Goal: Find specific page/section: Find specific page/section

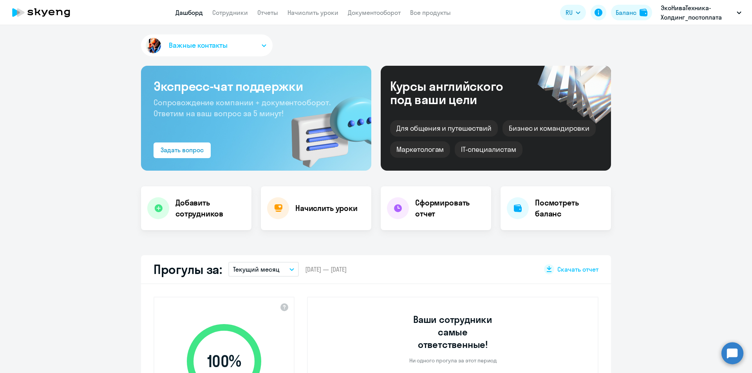
select select "30"
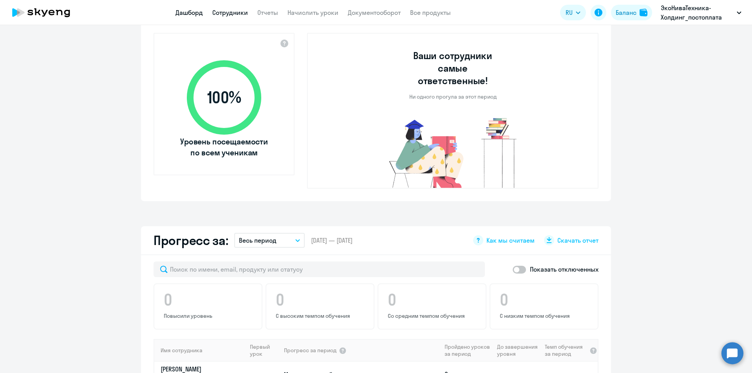
click at [226, 9] on link "Сотрудники" at bounding box center [230, 13] width 36 height 8
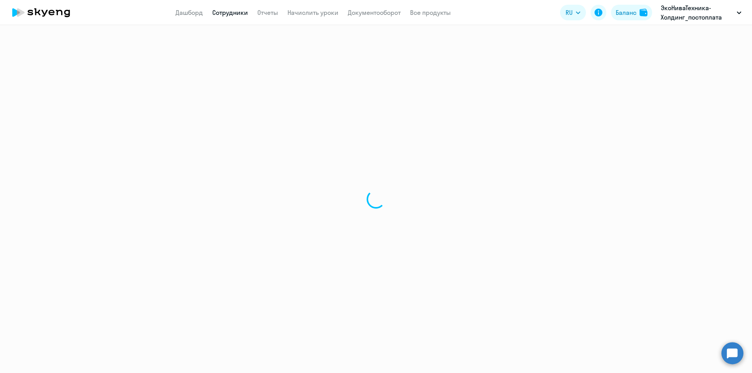
select select "30"
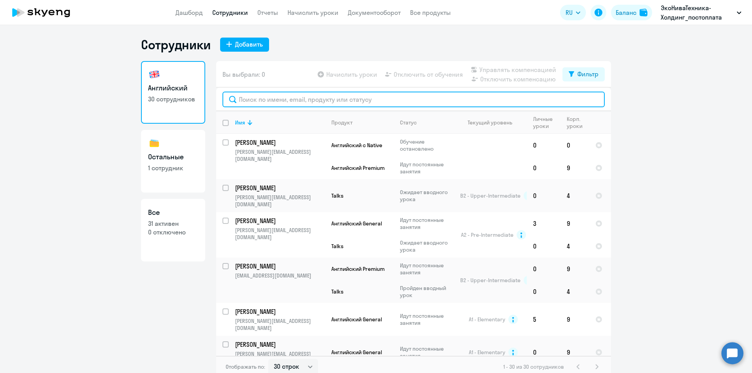
click at [268, 100] on input "text" at bounding box center [414, 100] width 382 height 16
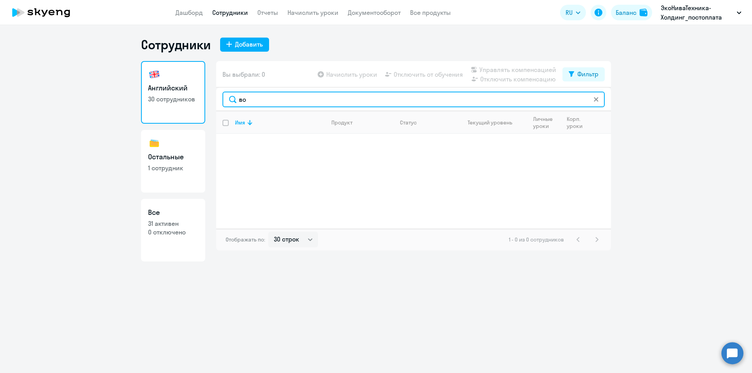
type input "в"
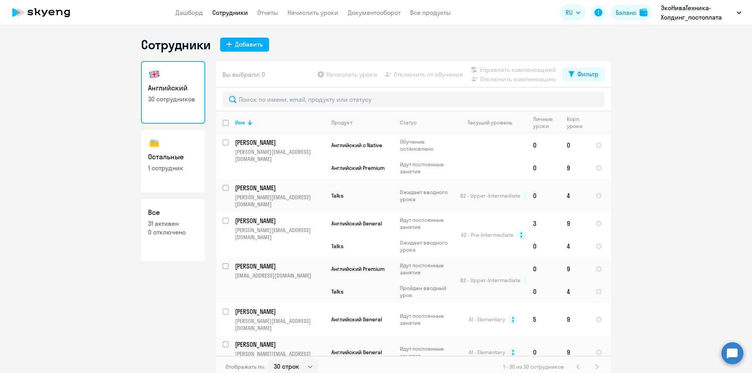
drag, startPoint x: 510, startPoint y: 32, endPoint x: 748, endPoint y: 36, distance: 237.9
click at [748, 36] on app-root "Дашборд Сотрудники Отчеты Начислить уроки Документооборот Все продукты Дашборд …" at bounding box center [376, 186] width 752 height 373
copy div "Сотрудники Добавить"
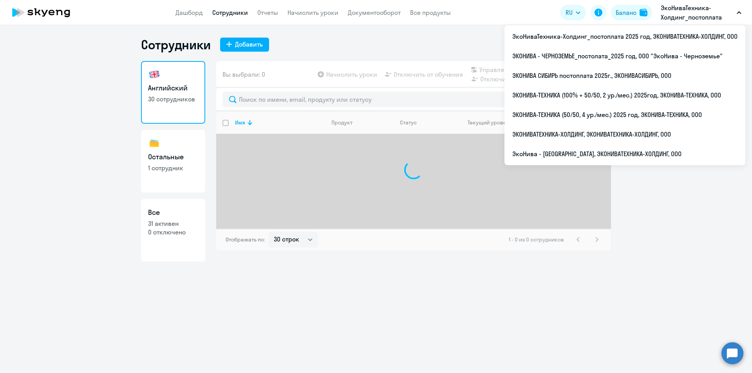
select select "30"
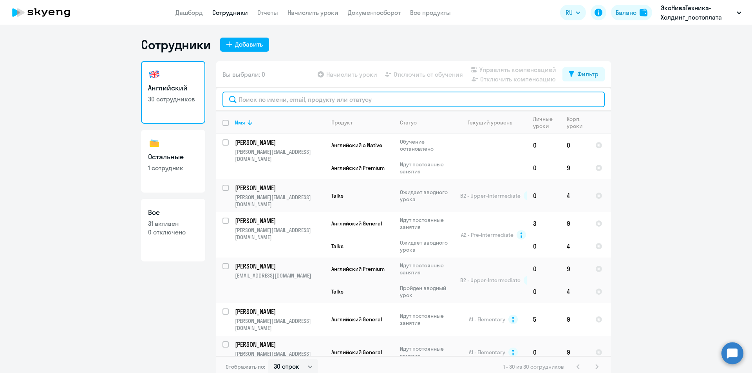
click at [355, 98] on input "text" at bounding box center [414, 100] width 382 height 16
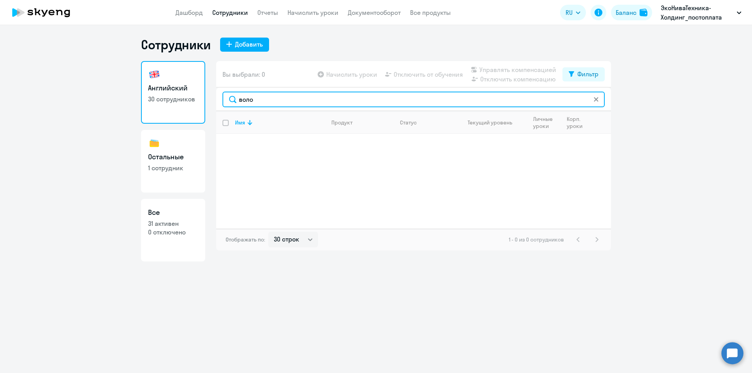
type input "воло"
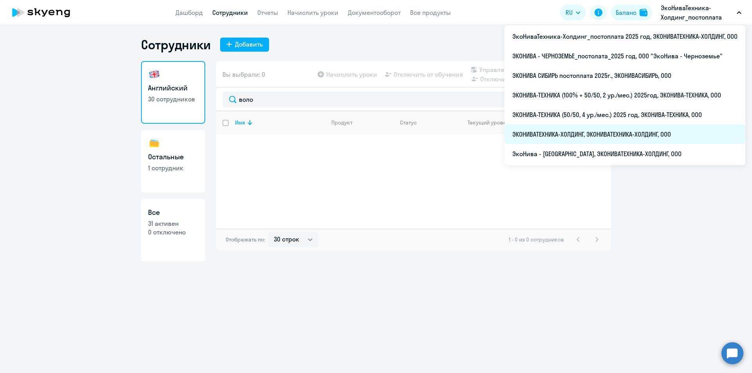
click at [675, 133] on li "ЭКОНИВАТЕХНИКА-ХОЛДИНГ, ЭКОНИВАТЕХНИКА-ХОЛДИНГ, ООО" at bounding box center [625, 135] width 241 height 20
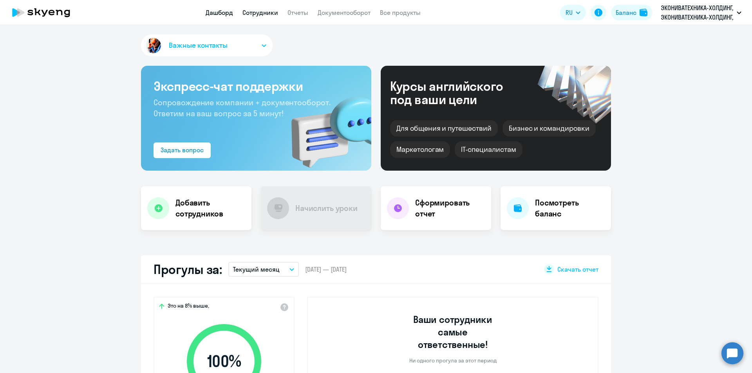
click at [258, 9] on link "Сотрудники" at bounding box center [261, 13] width 36 height 8
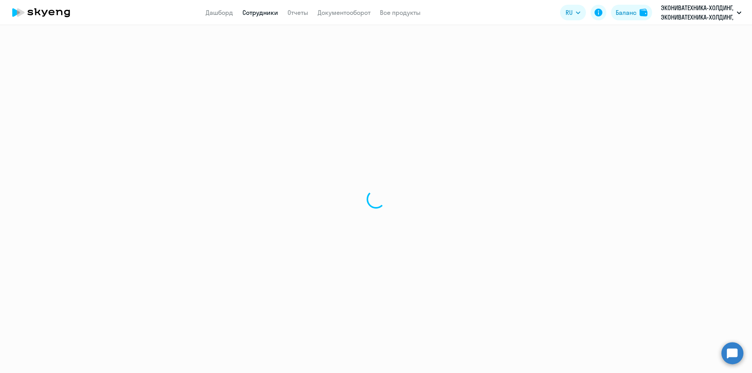
select select "30"
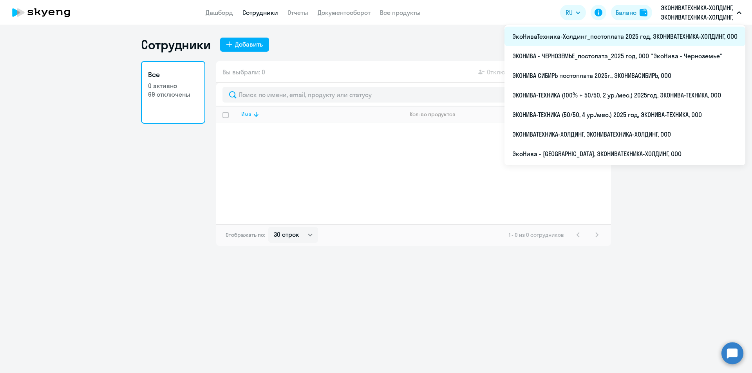
drag, startPoint x: 511, startPoint y: 34, endPoint x: 745, endPoint y: 38, distance: 234.4
click at [745, 38] on li "ЭкоНиваТехника-Холдинг_постоплата 2025 год, ЭКОНИВАТЕХНИКА-ХОЛДИНГ, ООО" at bounding box center [625, 37] width 241 height 20
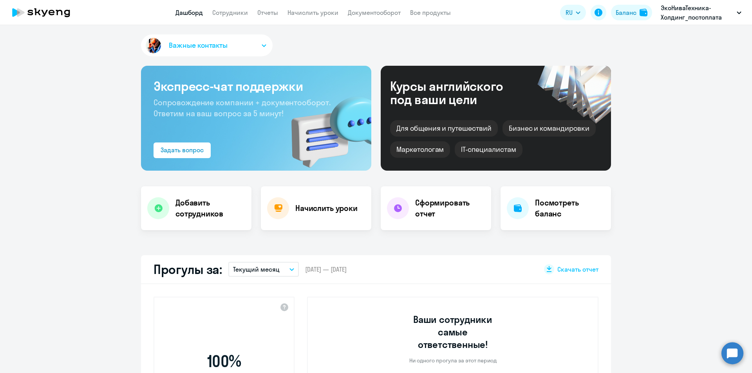
select select "30"
